Goal: Check status

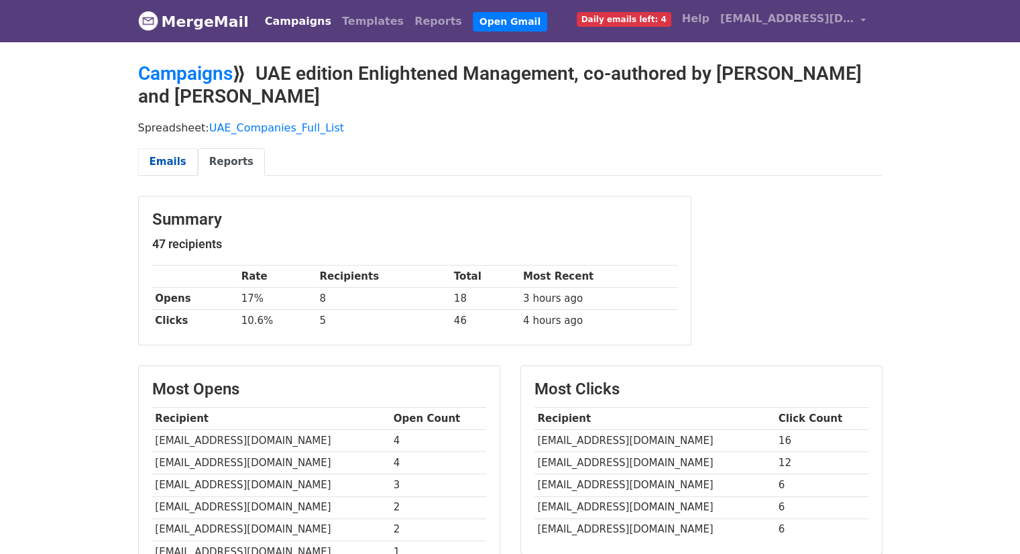
click at [170, 158] on link "Emails" at bounding box center [168, 161] width 60 height 27
